Goal: Task Accomplishment & Management: Complete application form

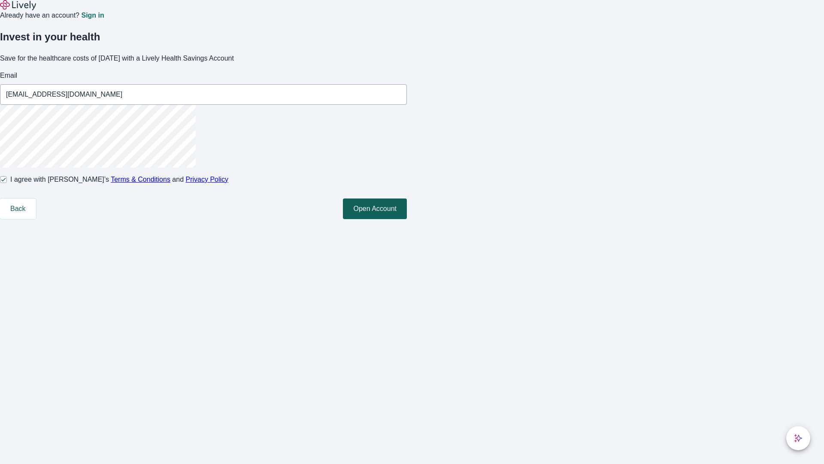
click at [407, 219] on button "Open Account" at bounding box center [375, 208] width 64 height 21
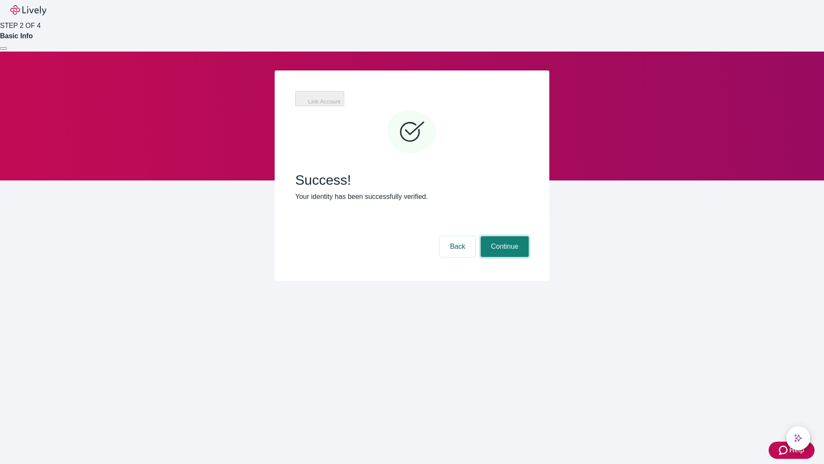
click at [504, 236] on button "Continue" at bounding box center [505, 246] width 48 height 21
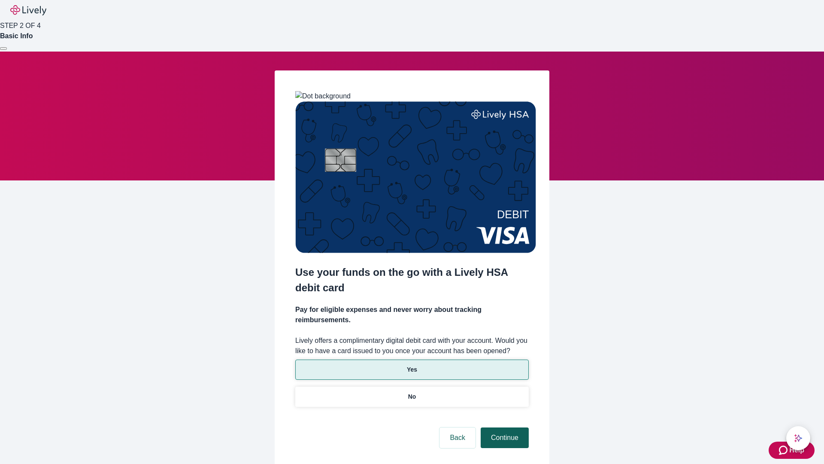
click at [412, 365] on p "Yes" at bounding box center [412, 369] width 10 height 9
click at [504, 427] on button "Continue" at bounding box center [505, 437] width 48 height 21
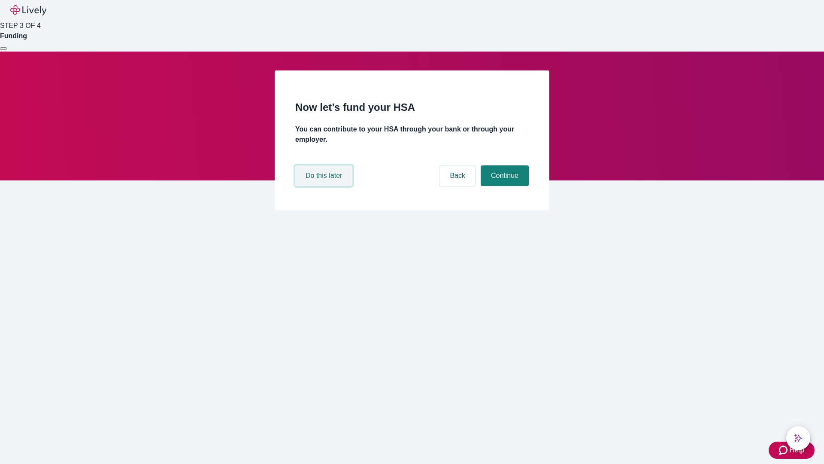
click at [325, 186] on button "Do this later" at bounding box center [323, 175] width 57 height 21
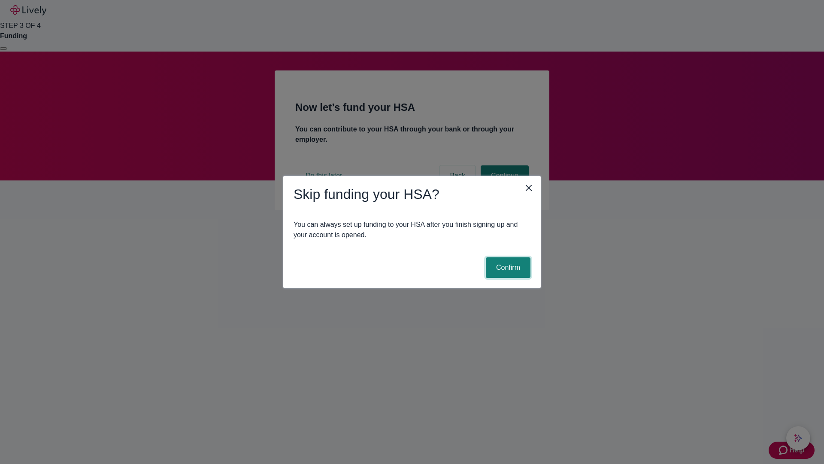
click at [507, 267] on button "Confirm" at bounding box center [508, 267] width 45 height 21
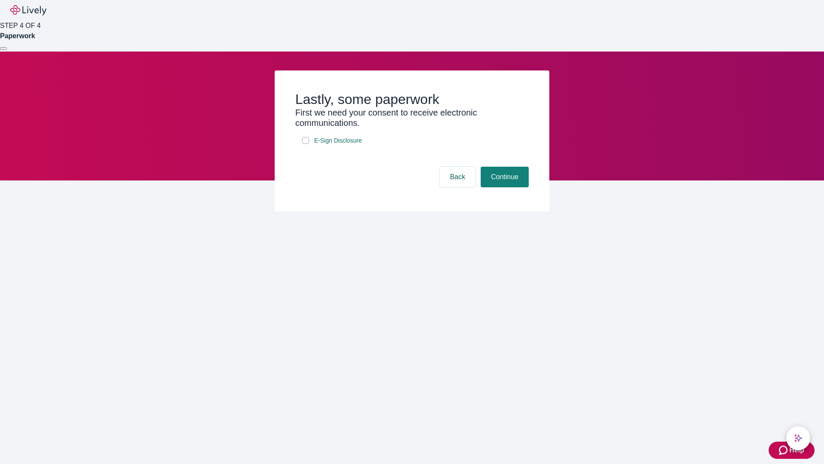
click at [306, 144] on input "E-Sign Disclosure" at bounding box center [305, 140] width 7 height 7
checkbox input "true"
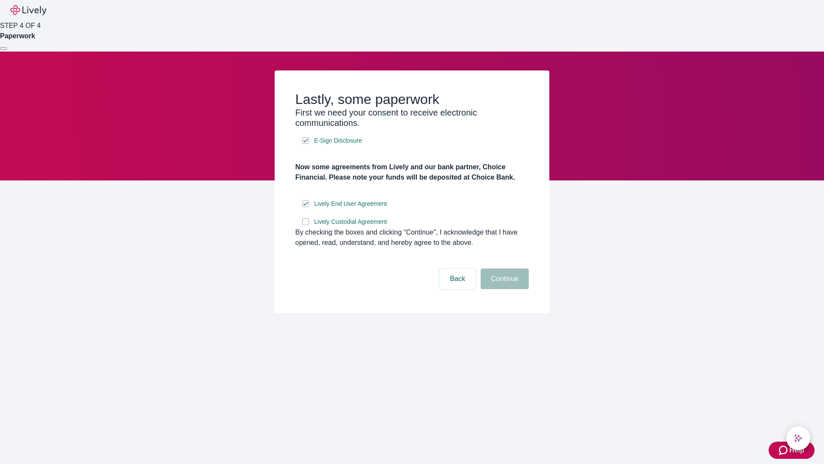
click at [306, 225] on input "Lively Custodial Agreement" at bounding box center [305, 221] width 7 height 7
checkbox input "true"
click at [504, 289] on button "Continue" at bounding box center [505, 278] width 48 height 21
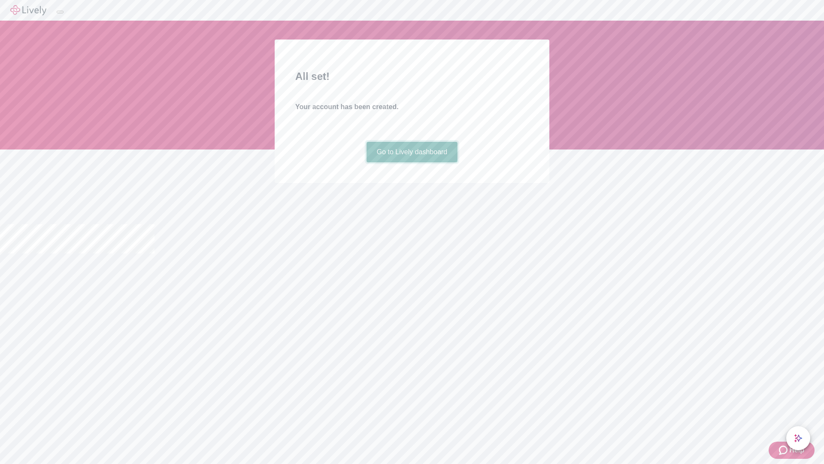
click at [412, 162] on link "Go to Lively dashboard" at bounding box center [412, 152] width 91 height 21
